Goal: Information Seeking & Learning: Find specific fact

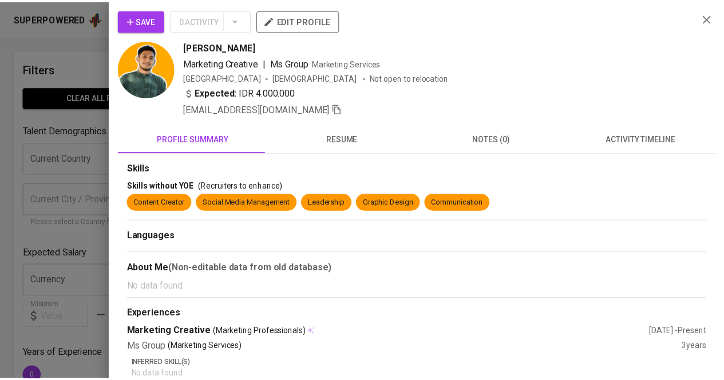
scroll to position [29, 0]
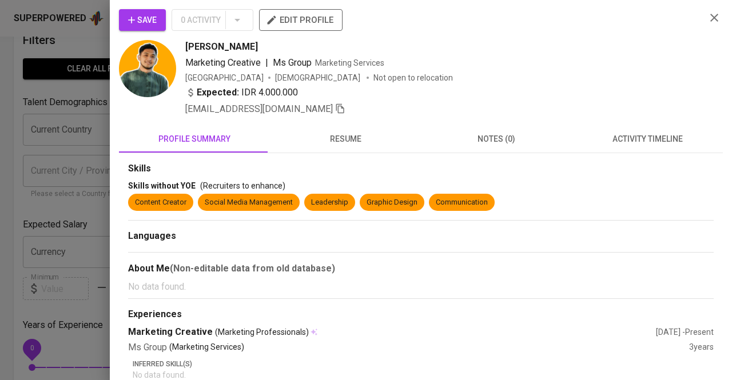
click at [77, 92] on div at bounding box center [366, 190] width 732 height 380
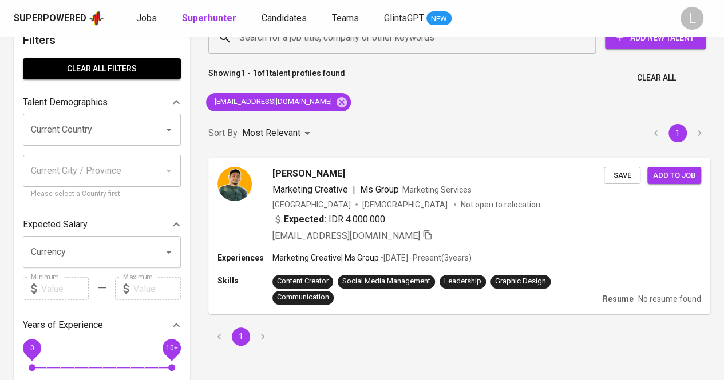
scroll to position [0, 0]
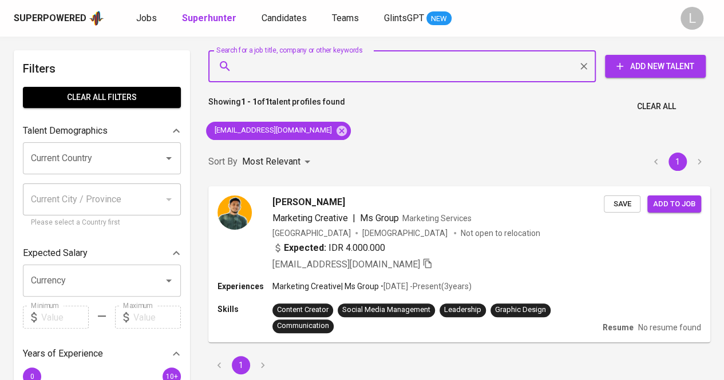
click at [339, 67] on input "Search for a job title, company or other keywords" at bounding box center [404, 66] width 337 height 22
paste input "syifanabelinda97@gmail.com"
type input "syifanabelinda97@gmail.com"
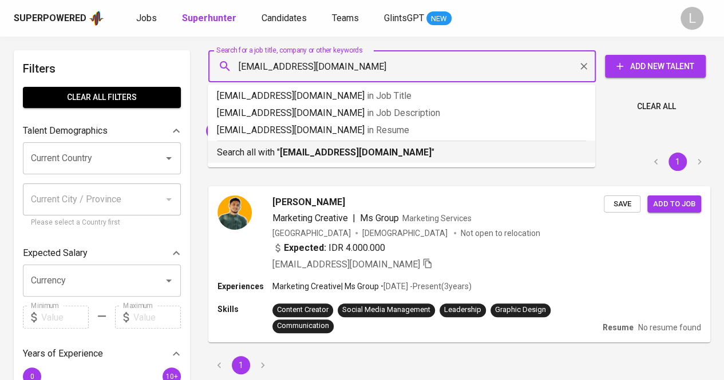
click at [354, 147] on b "syifanabelinda97@gmail.com" at bounding box center [356, 152] width 152 height 11
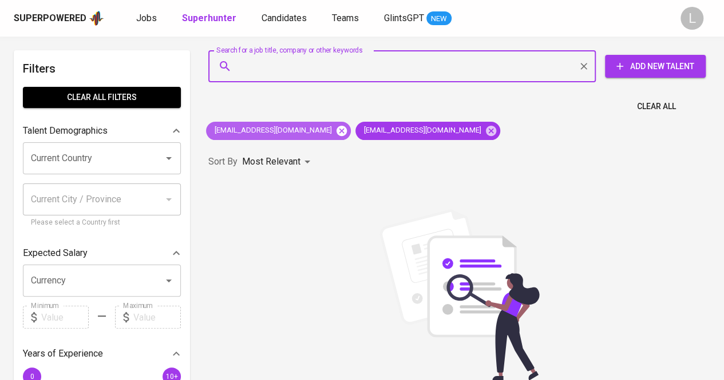
click at [336, 130] on icon at bounding box center [341, 130] width 10 height 10
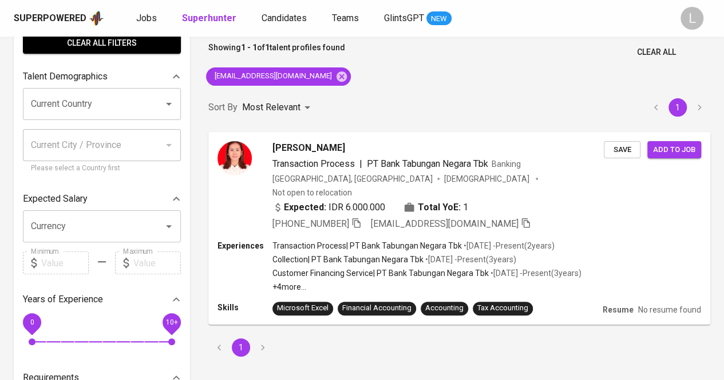
scroll to position [55, 0]
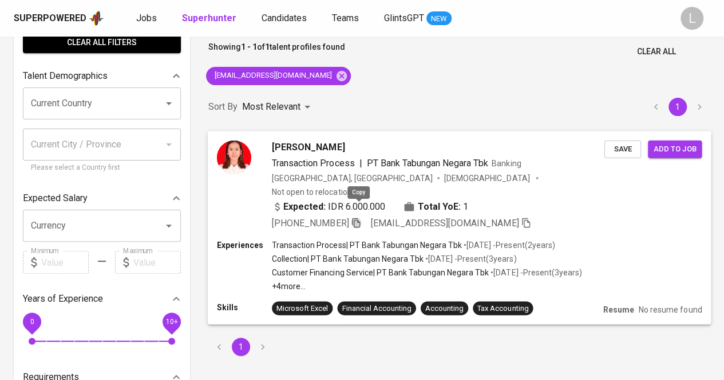
click at [356, 217] on icon "button" at bounding box center [356, 222] width 10 height 10
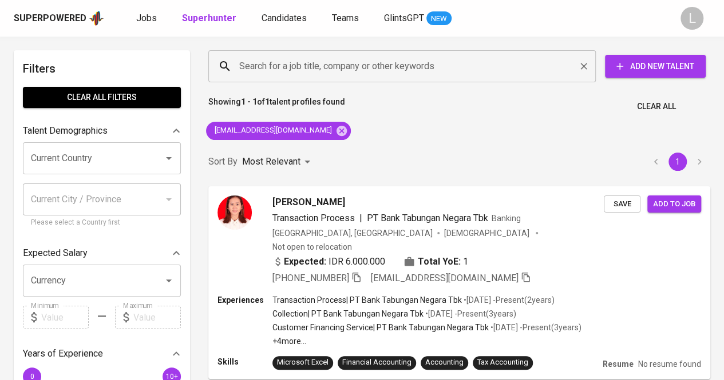
click at [357, 79] on div "Search for a job title, company or other keywords" at bounding box center [401, 66] width 387 height 32
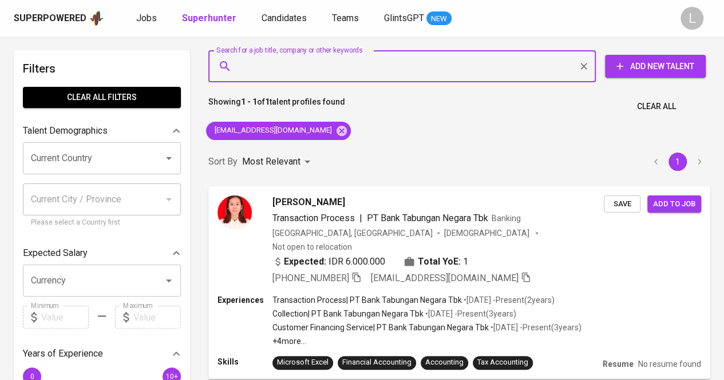
paste input "irsahblembang@gmail.com"
type input "irsahblembang@gmail.com"
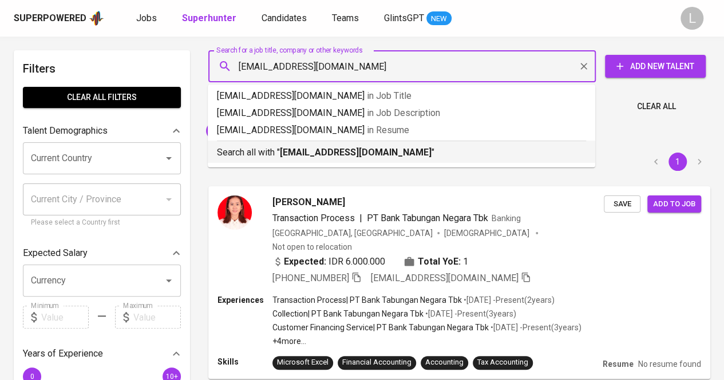
click at [336, 153] on b "irsahblembang@gmail.com" at bounding box center [356, 152] width 152 height 11
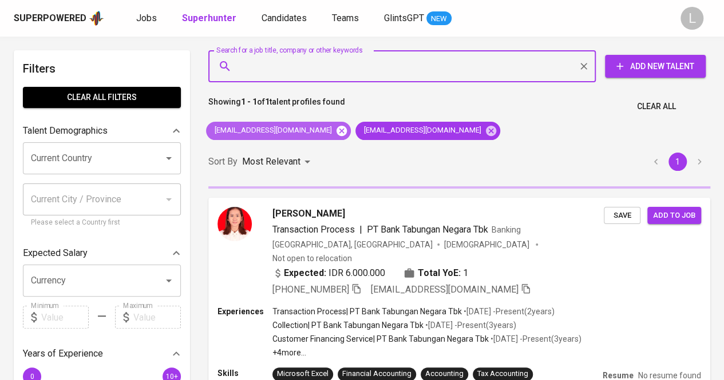
click at [336, 133] on icon at bounding box center [341, 130] width 10 height 10
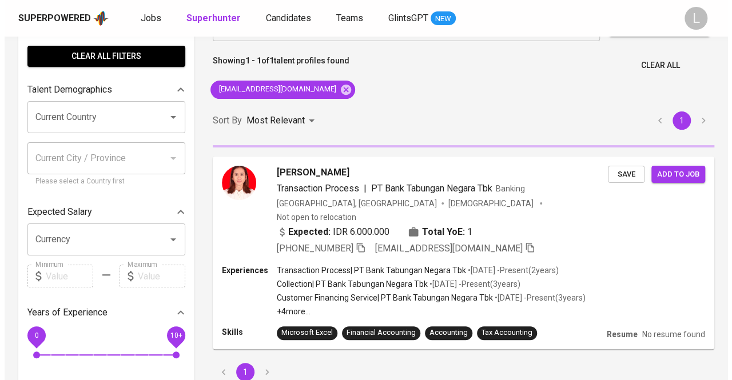
scroll to position [54, 0]
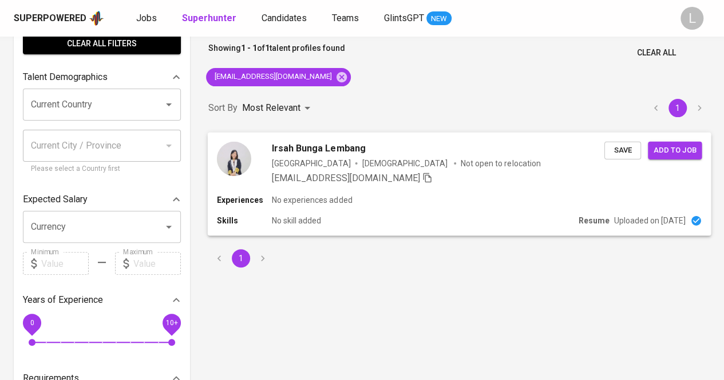
click at [315, 150] on span "Irsah Bunga Lembang" at bounding box center [318, 148] width 93 height 14
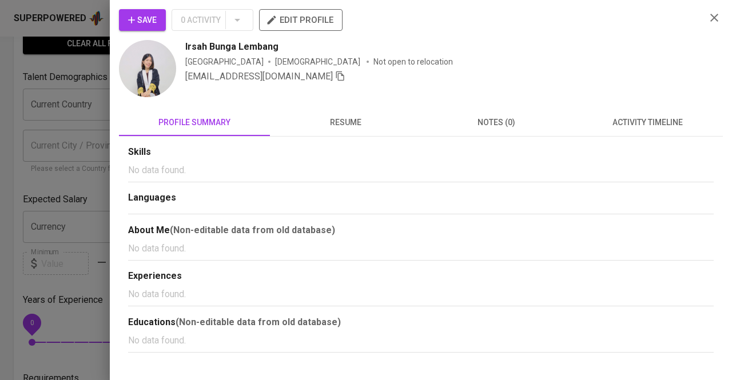
click at [316, 121] on span "resume" at bounding box center [345, 123] width 137 height 14
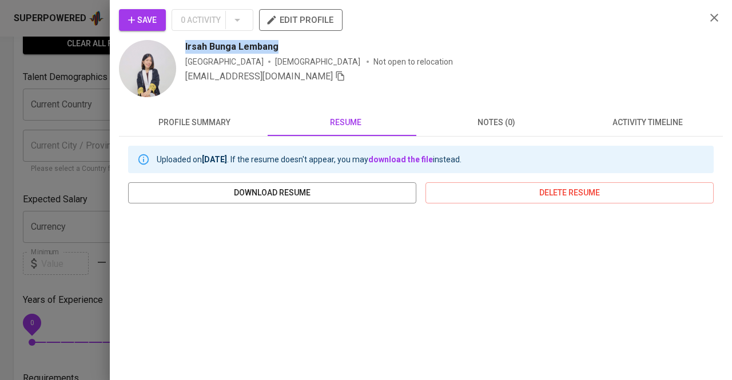
drag, startPoint x: 180, startPoint y: 45, endPoint x: 311, endPoint y: 47, distance: 130.4
click at [311, 47] on div "Irsah Bunga Lembang Indonesia Female Not open to relocation irsahblembang@gmail…" at bounding box center [408, 69] width 578 height 59
copy span "Irsah Bunga Lembang"
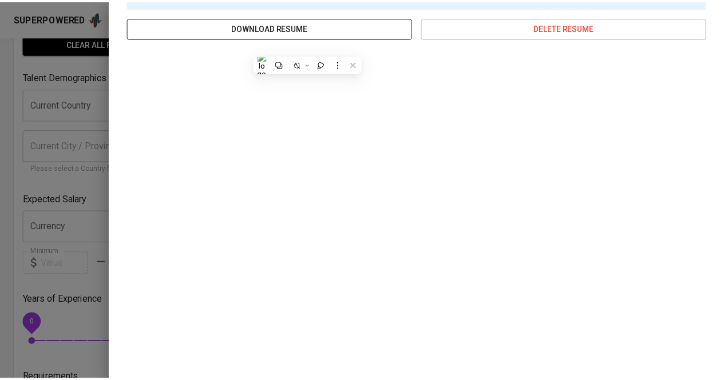
scroll to position [166, 0]
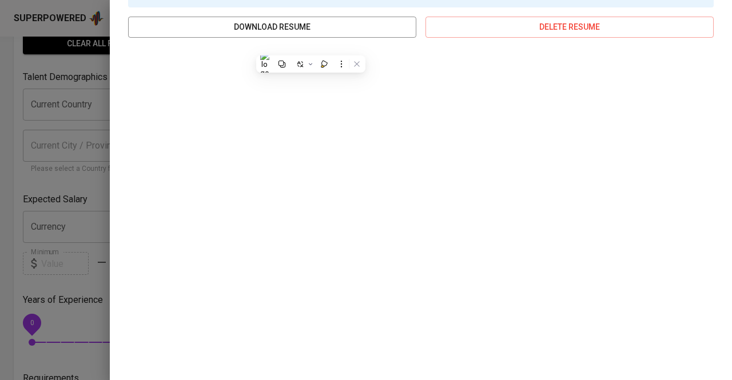
click at [51, 88] on div at bounding box center [366, 190] width 732 height 380
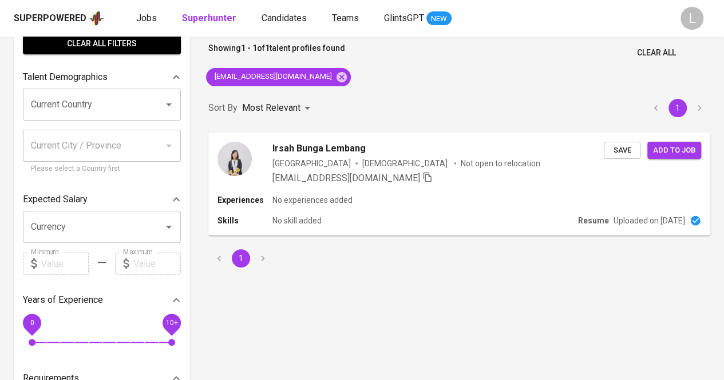
scroll to position [0, 0]
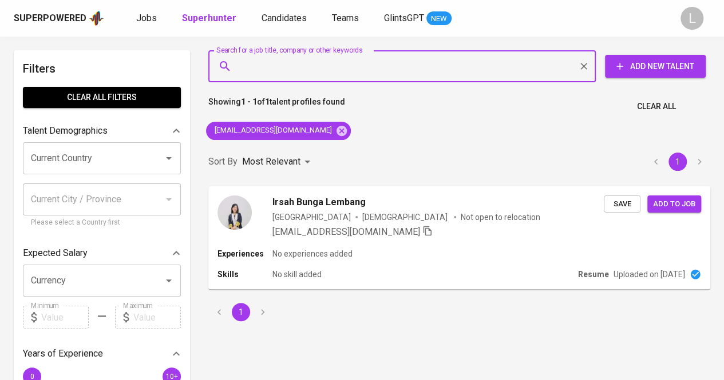
paste input "bondhan.pratomo@gmail.com"
type input "bondhan.pratomo@gmail.com"
click at [335, 62] on input "bondhan.pratomo@gmail.com" at bounding box center [404, 66] width 337 height 22
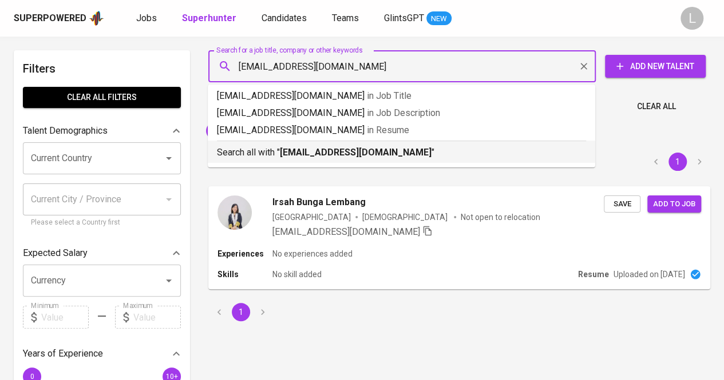
click at [340, 145] on div "Search all with " bondhan.pratomo@gmail.com "" at bounding box center [401, 150] width 369 height 19
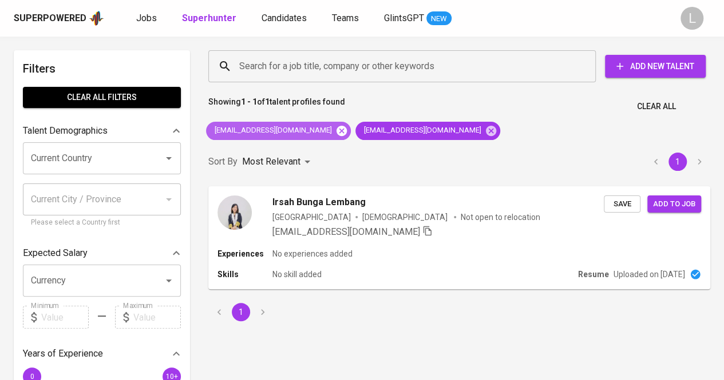
click at [336, 129] on icon at bounding box center [341, 130] width 10 height 10
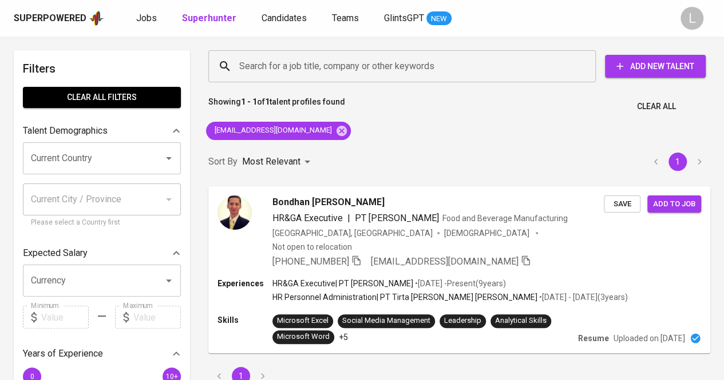
scroll to position [22, 0]
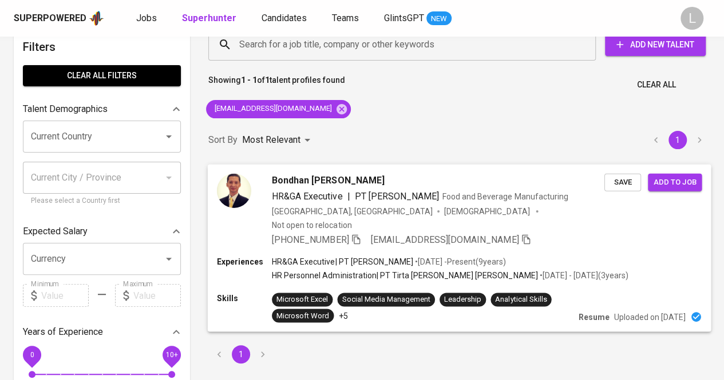
click at [360, 235] on icon "button" at bounding box center [356, 240] width 8 height 10
click at [265, 55] on div "Search for a job title, company or other keywords" at bounding box center [401, 45] width 387 height 32
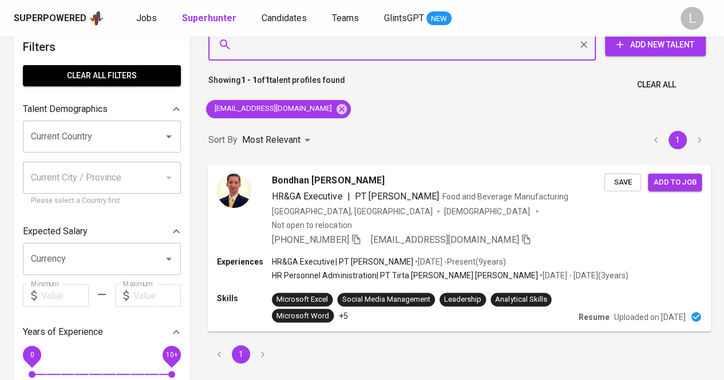
paste input "riaulfi123@gmail.com"
type input "riaulfi123@gmail.com"
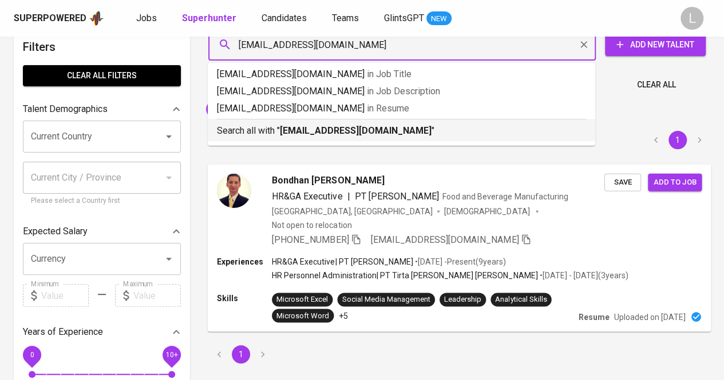
click at [288, 126] on b "riaulfi123@gmail.com" at bounding box center [356, 130] width 152 height 11
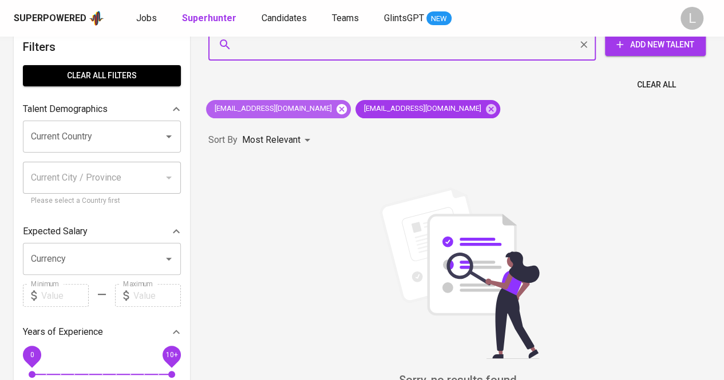
click at [336, 109] on icon at bounding box center [341, 109] width 10 height 10
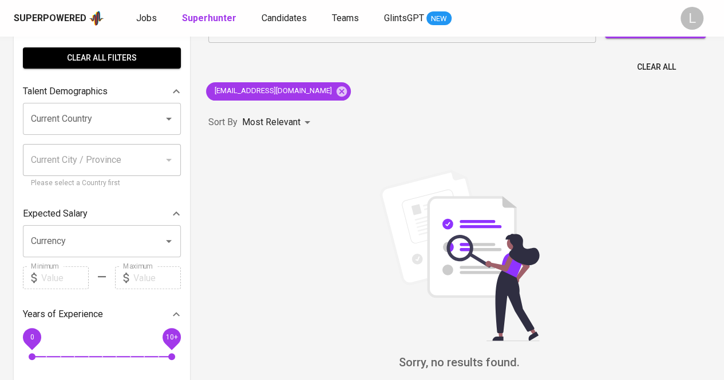
scroll to position [42, 0]
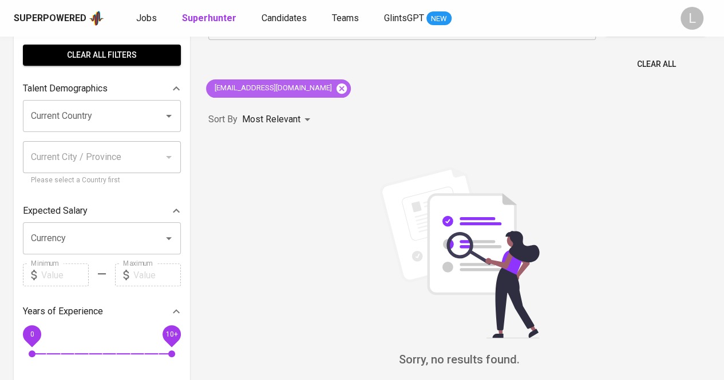
click at [336, 88] on icon at bounding box center [341, 88] width 10 height 10
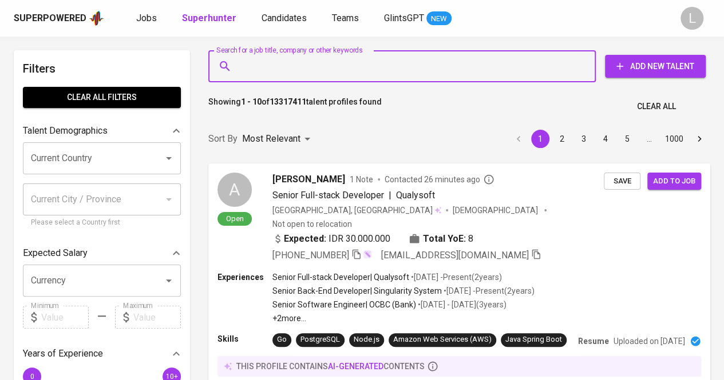
click at [347, 63] on input "Search for a job title, company or other keywords" at bounding box center [404, 66] width 337 height 22
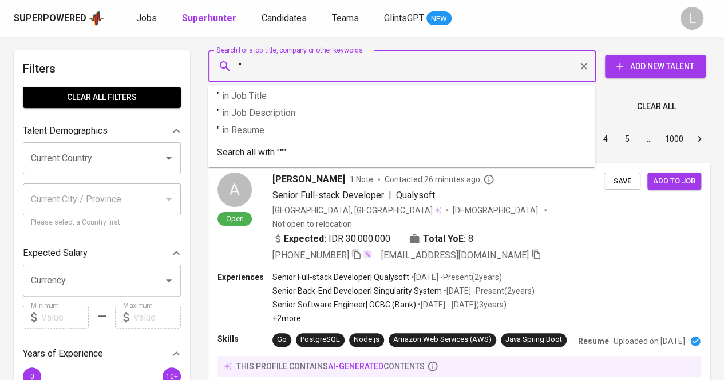
paste input "Muhammad Dzaky Nugraha"
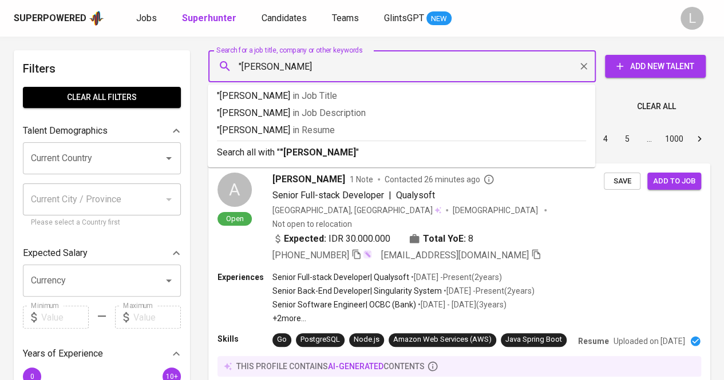
type input ""[PERSON_NAME]""
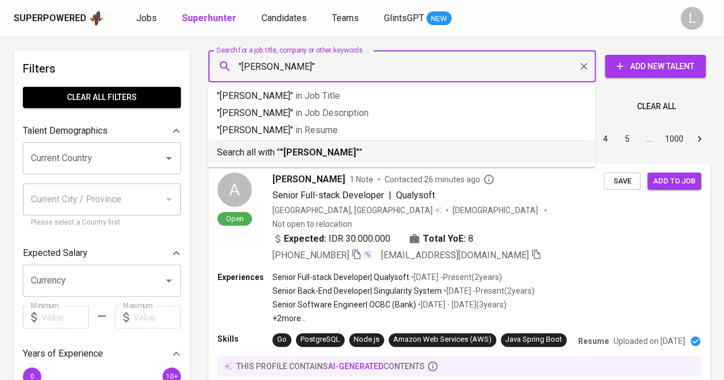
click at [350, 152] on b ""[PERSON_NAME]"" at bounding box center [320, 152] width 80 height 11
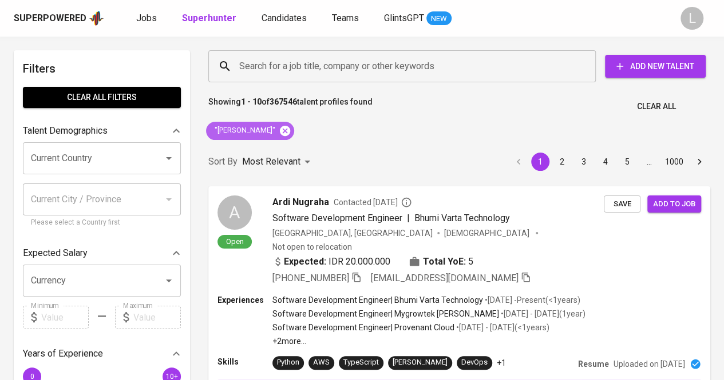
click at [290, 135] on icon at bounding box center [285, 130] width 10 height 10
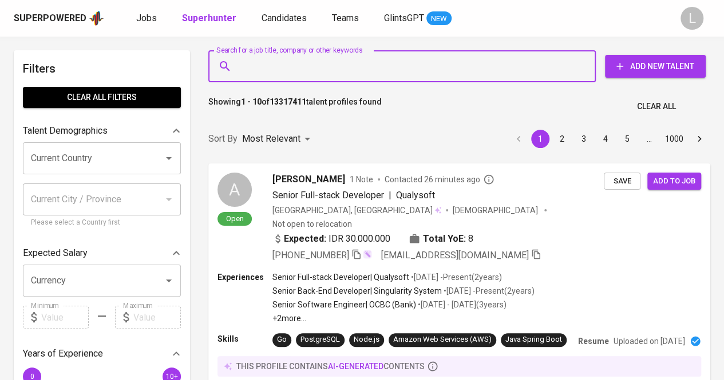
click at [349, 59] on input "Search for a job title, company or other keywords" at bounding box center [404, 66] width 337 height 22
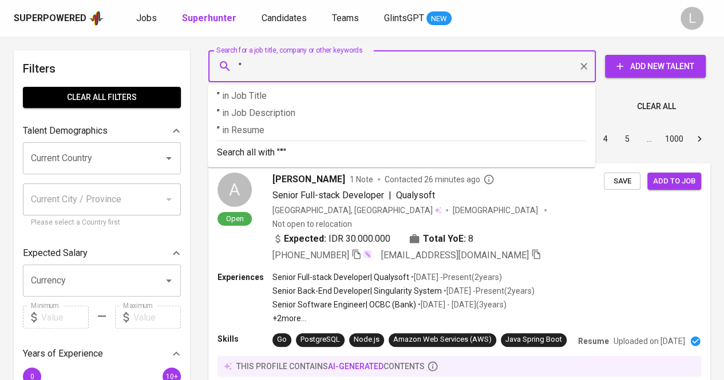
paste input "Muhammad Dzaky Nugraha"
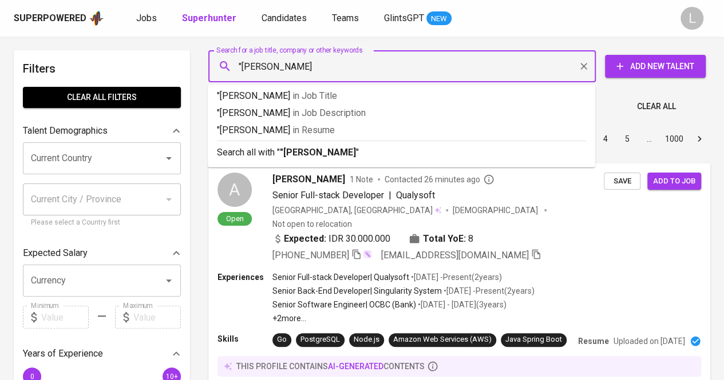
type input ""[PERSON_NAME]""
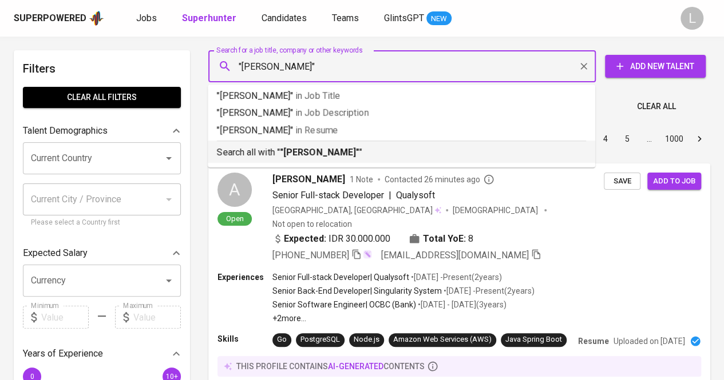
click at [359, 150] on b ""[PERSON_NAME]"" at bounding box center [320, 152] width 80 height 11
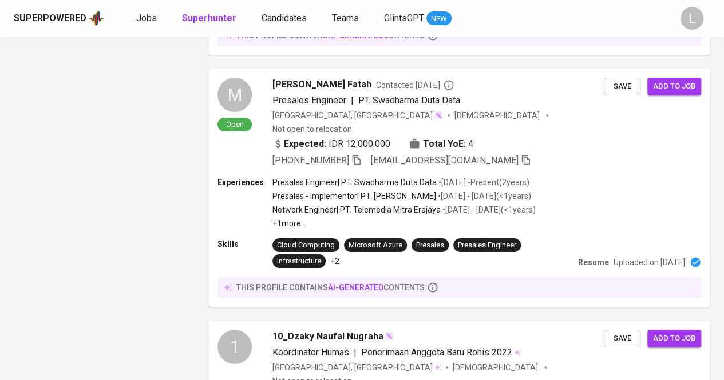
scroll to position [2128, 0]
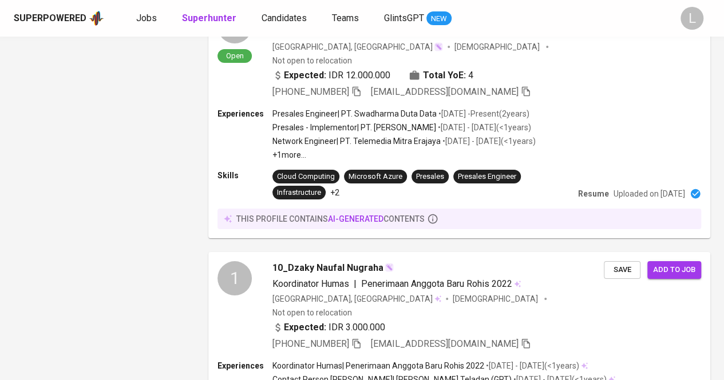
drag, startPoint x: 265, startPoint y: 343, endPoint x: 200, endPoint y: 216, distance: 142.5
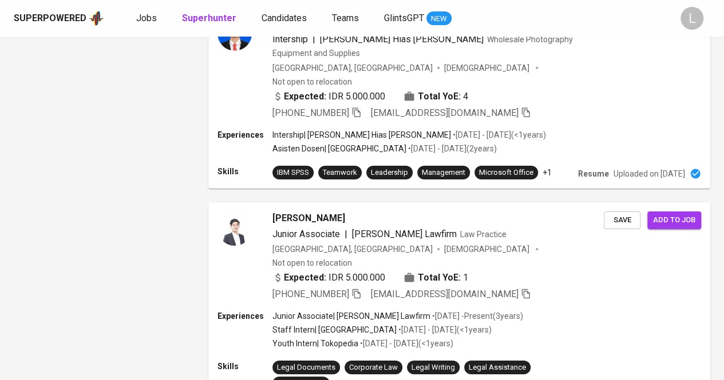
scroll to position [2004, 0]
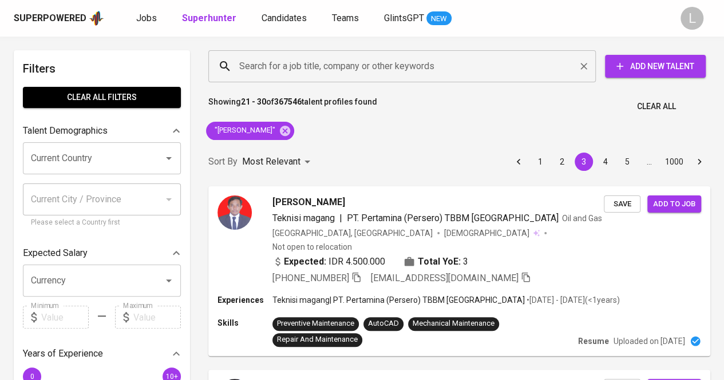
paste input "[EMAIL_ADDRESS][DOMAIN_NAME]"
type input "[EMAIL_ADDRESS][DOMAIN_NAME]"
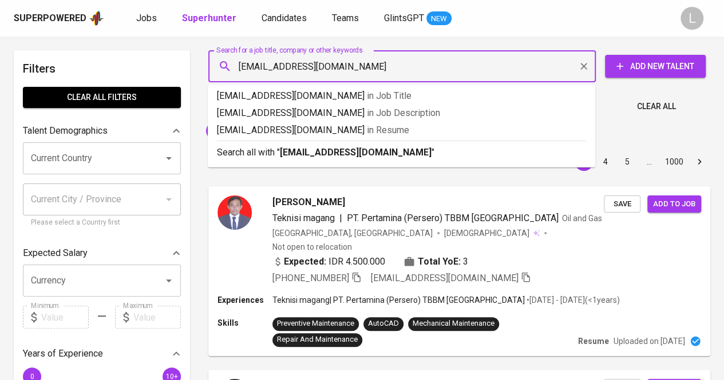
click at [342, 61] on input "[EMAIL_ADDRESS][DOMAIN_NAME]" at bounding box center [404, 66] width 337 height 22
click at [340, 152] on b "[EMAIL_ADDRESS][DOMAIN_NAME]" at bounding box center [356, 152] width 152 height 11
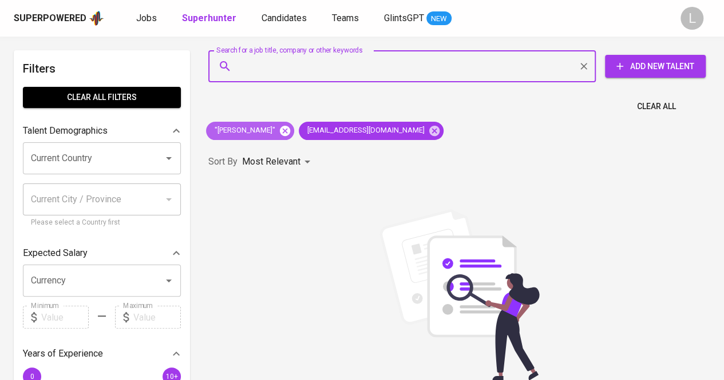
click at [290, 125] on icon at bounding box center [285, 130] width 10 height 10
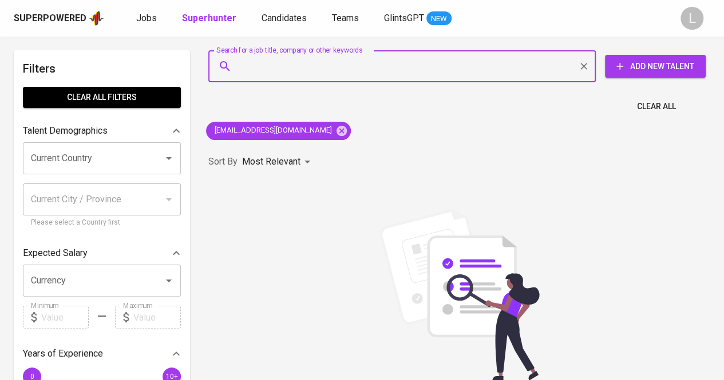
click at [306, 60] on input "Search for a job title, company or other keywords" at bounding box center [404, 66] width 337 height 22
paste input "[EMAIL_ADDRESS][DOMAIN_NAME]"
type input "[EMAIL_ADDRESS][DOMAIN_NAME]"
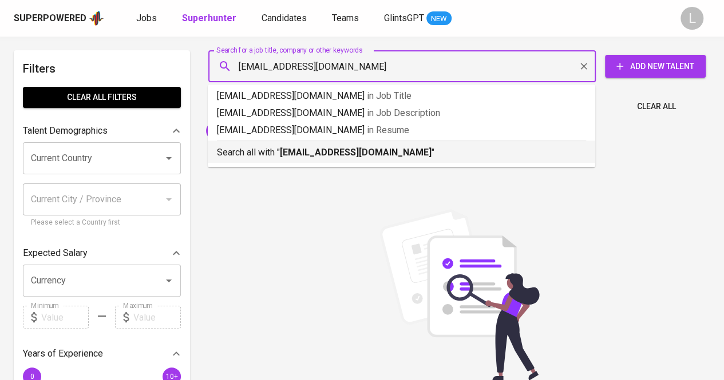
click at [338, 150] on b "[EMAIL_ADDRESS][DOMAIN_NAME]" at bounding box center [356, 152] width 152 height 11
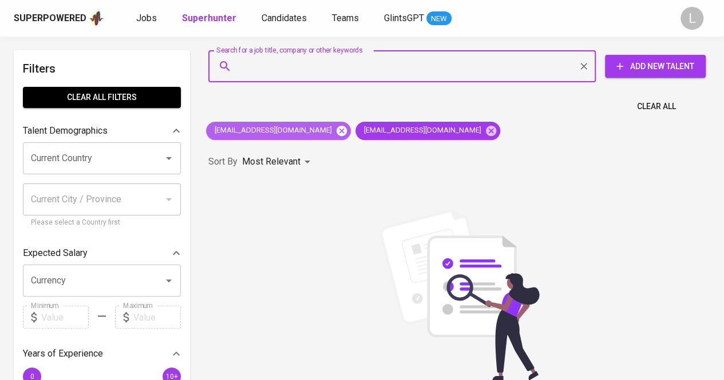
click at [335, 133] on icon at bounding box center [341, 131] width 13 height 13
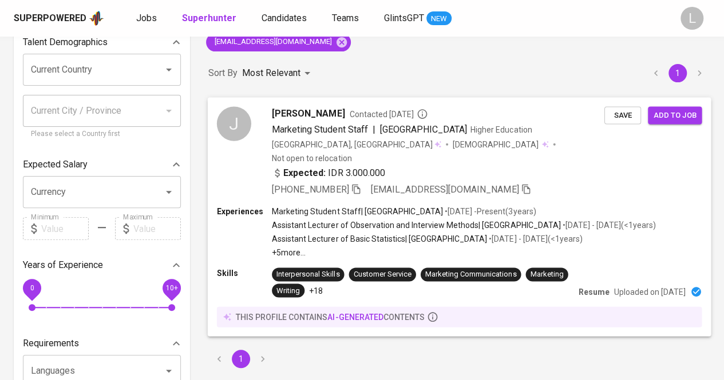
scroll to position [90, 0]
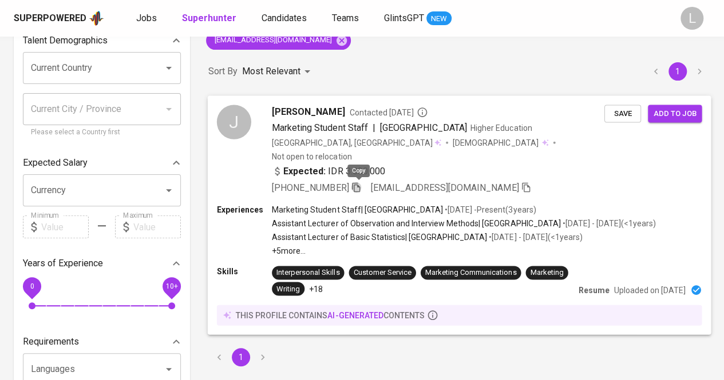
click at [359, 189] on icon "button" at bounding box center [356, 187] width 10 height 10
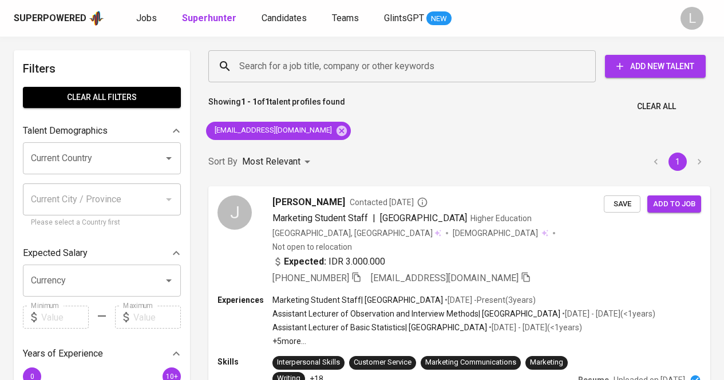
scroll to position [90, 0]
